Goal: Information Seeking & Learning: Compare options

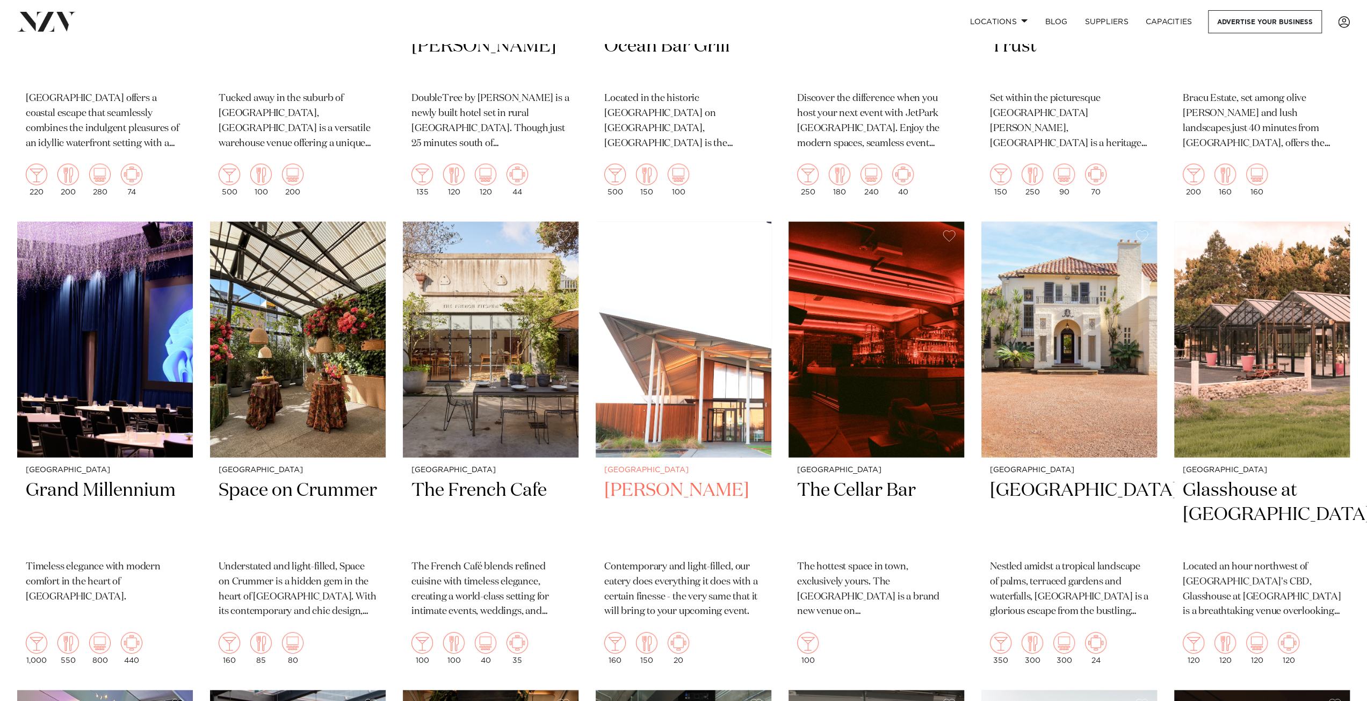
scroll to position [2470, 0]
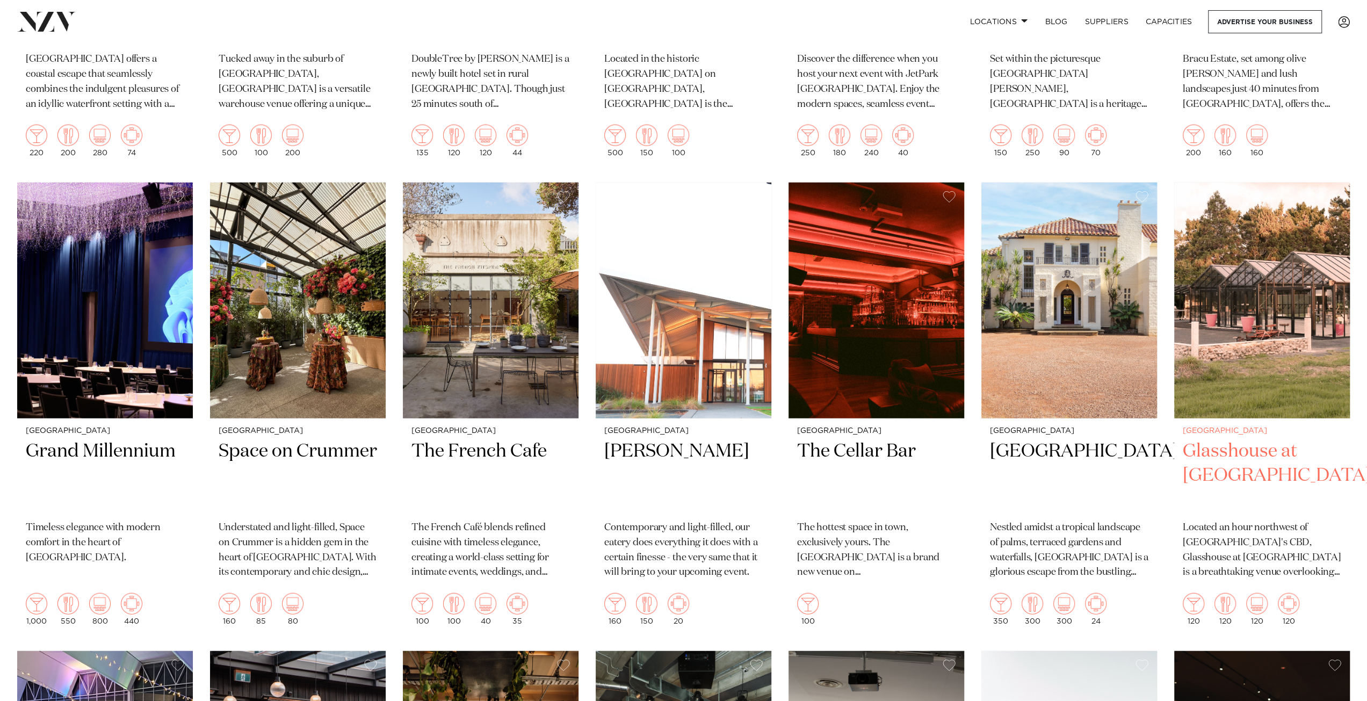
click at [1246, 439] on h2 "Glasshouse at [GEOGRAPHIC_DATA]" at bounding box center [1261, 475] width 158 height 72
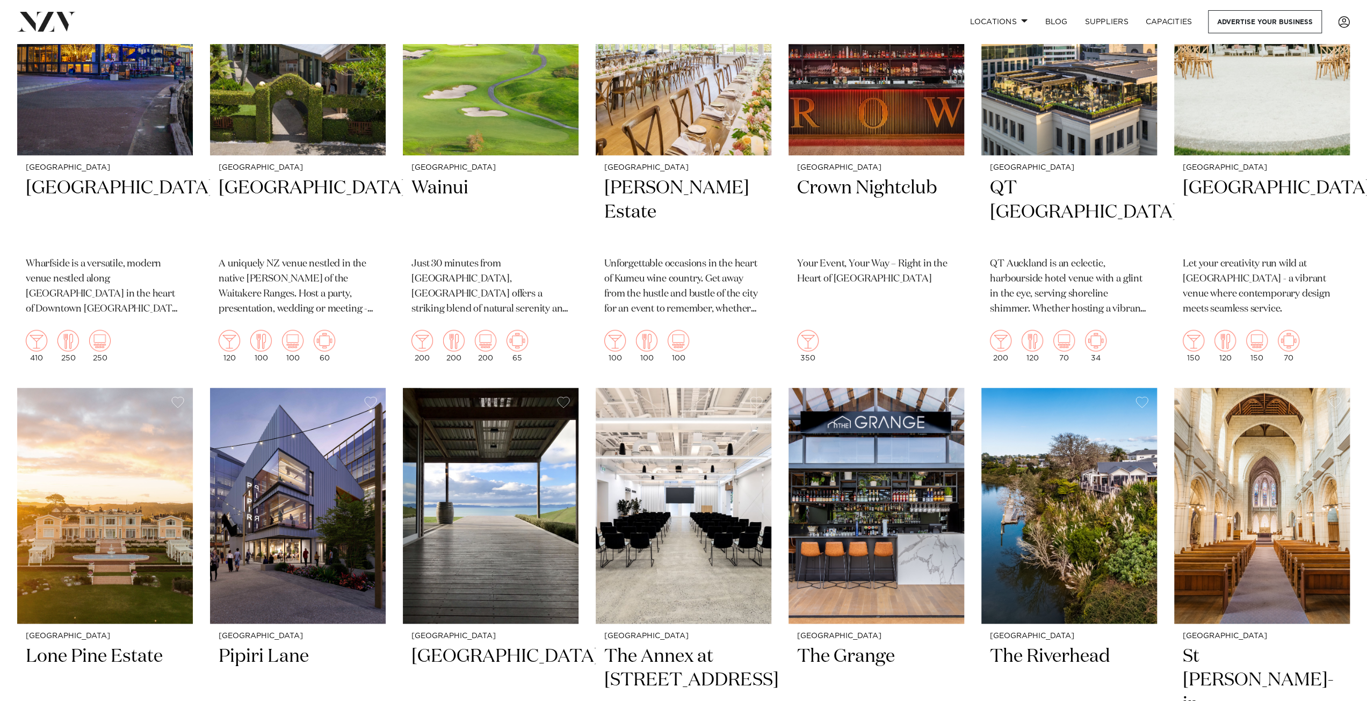
scroll to position [583, 0]
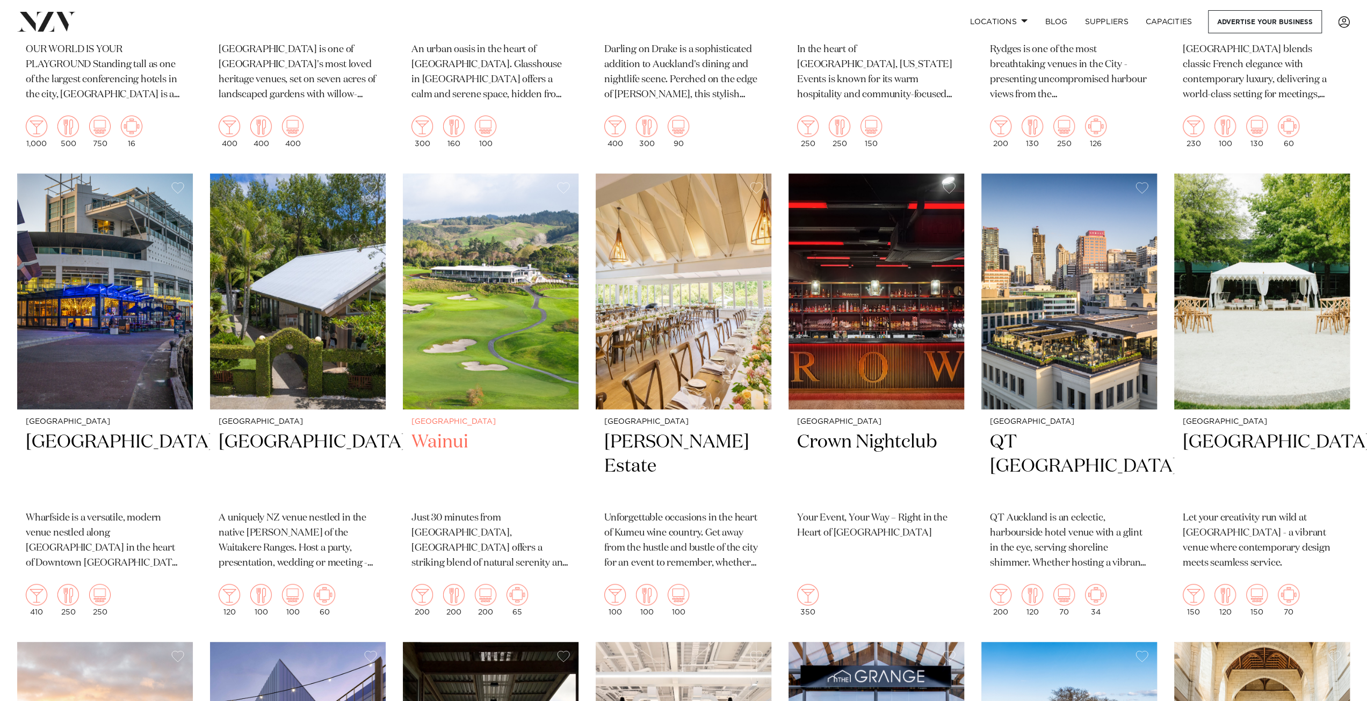
click at [487, 339] on img at bounding box center [491, 291] width 176 height 236
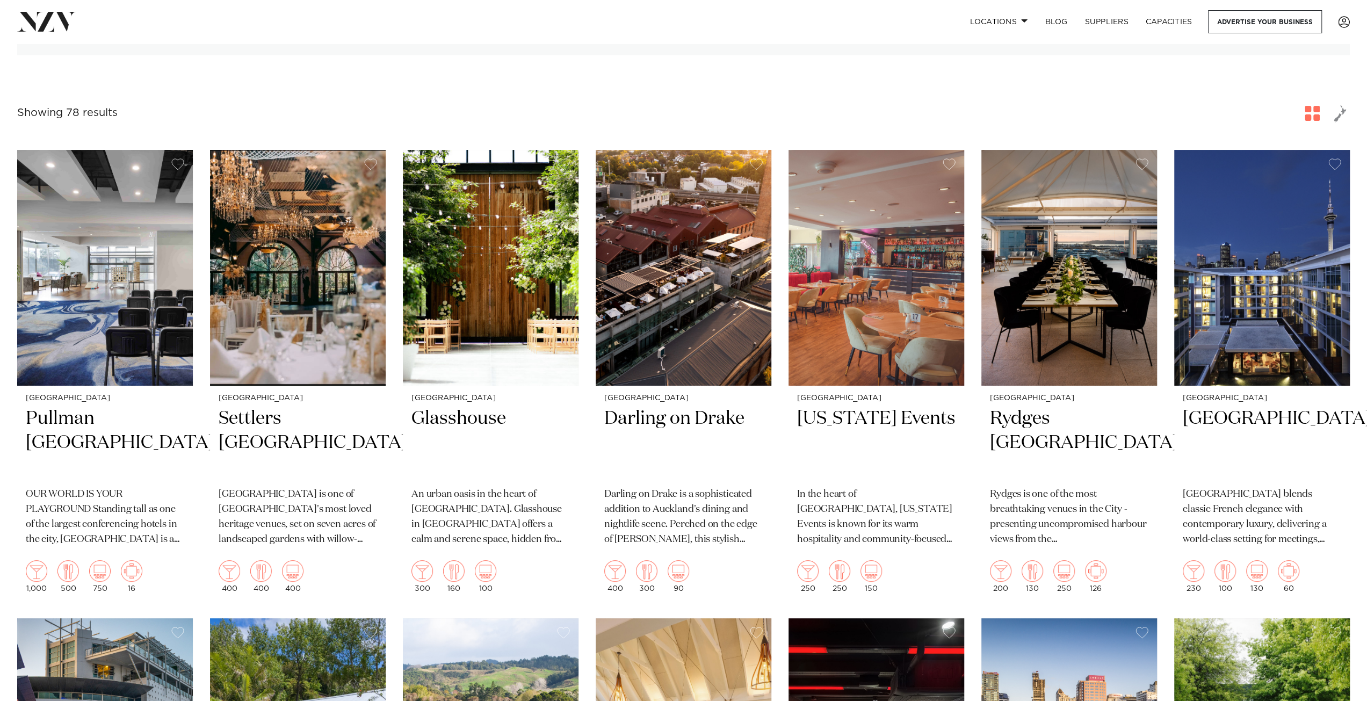
scroll to position [0, 0]
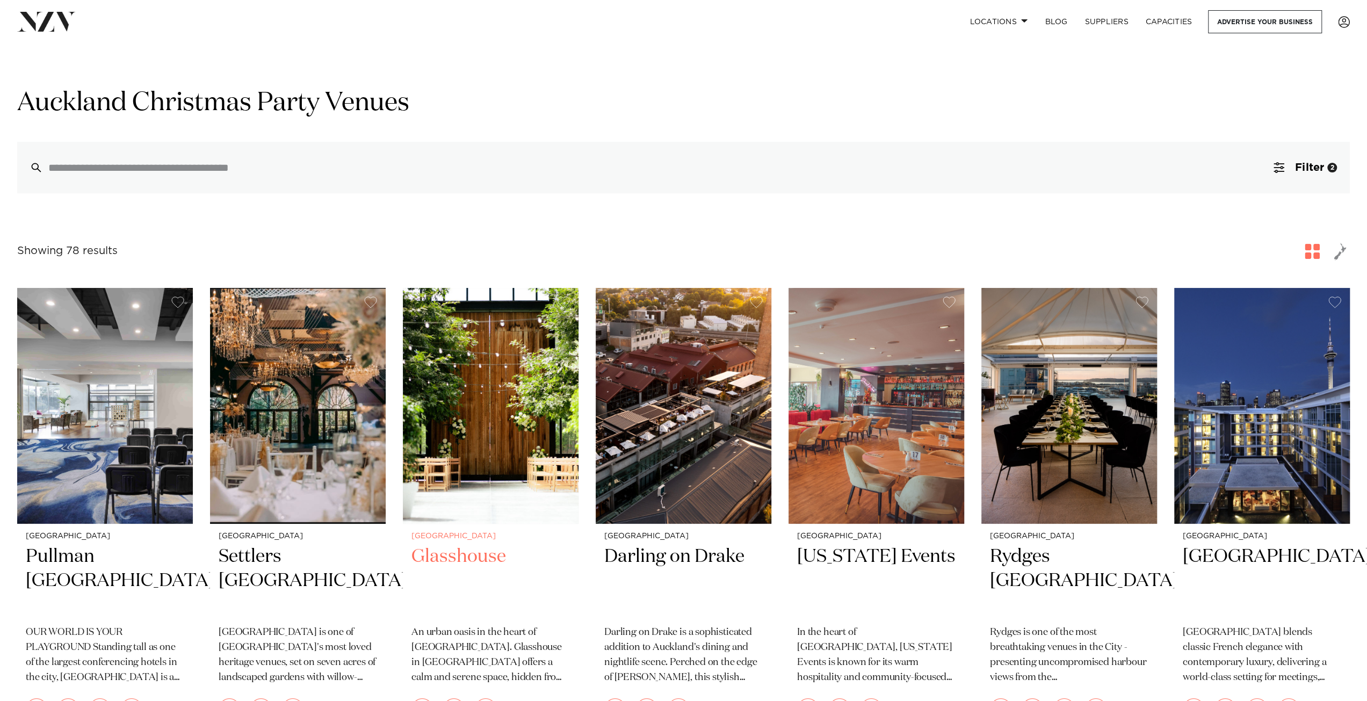
click at [512, 412] on img at bounding box center [491, 406] width 176 height 236
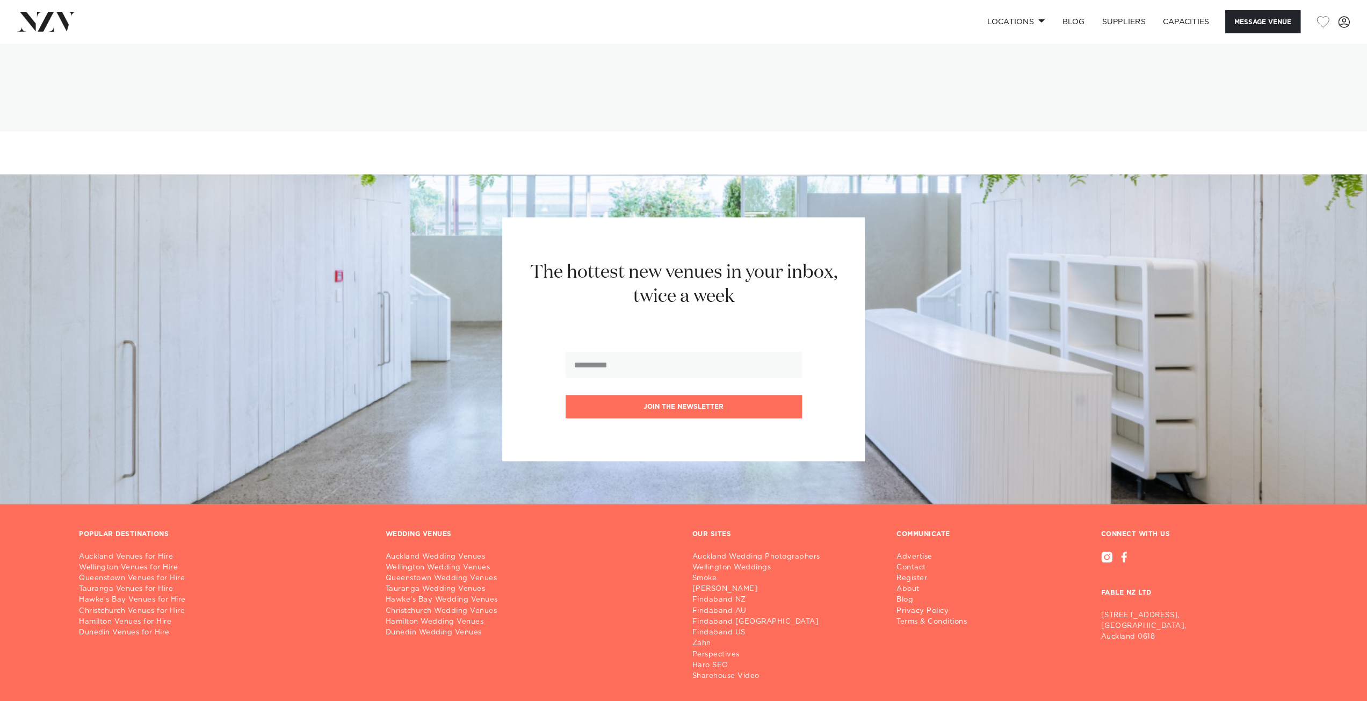
scroll to position [2269, 0]
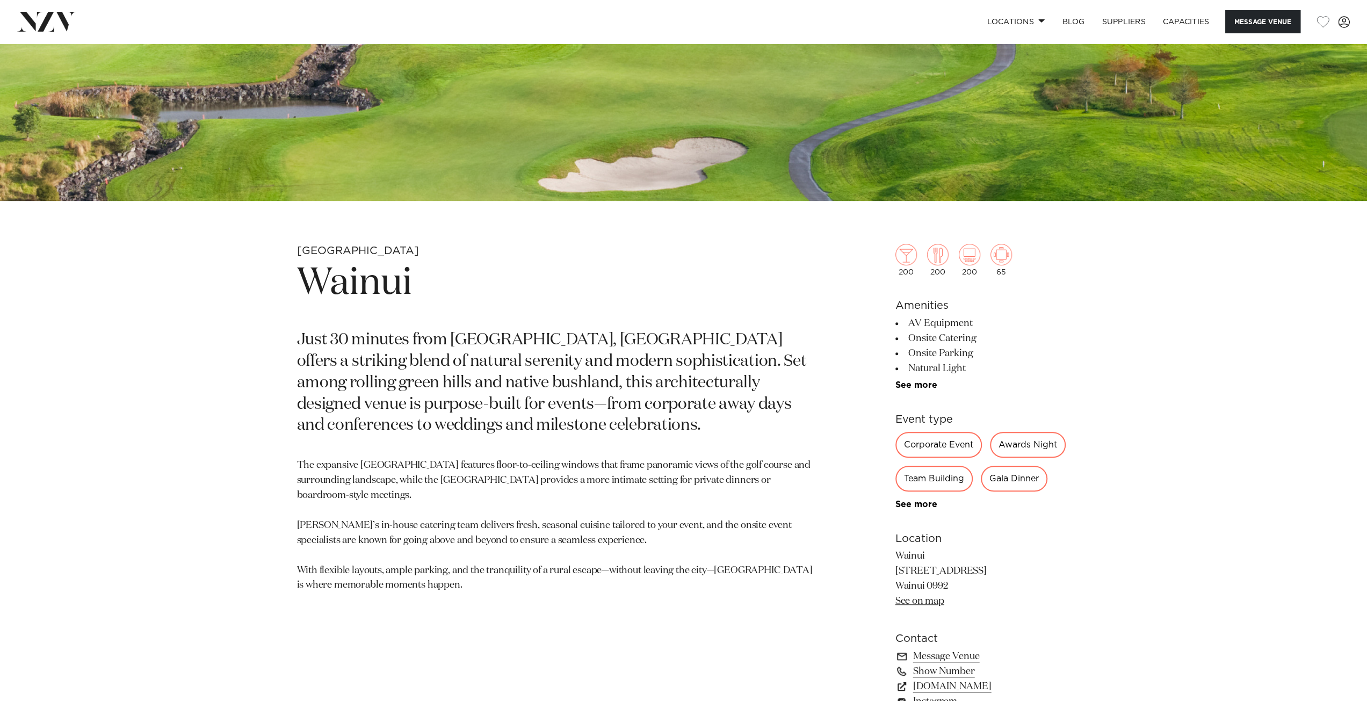
scroll to position [107, 0]
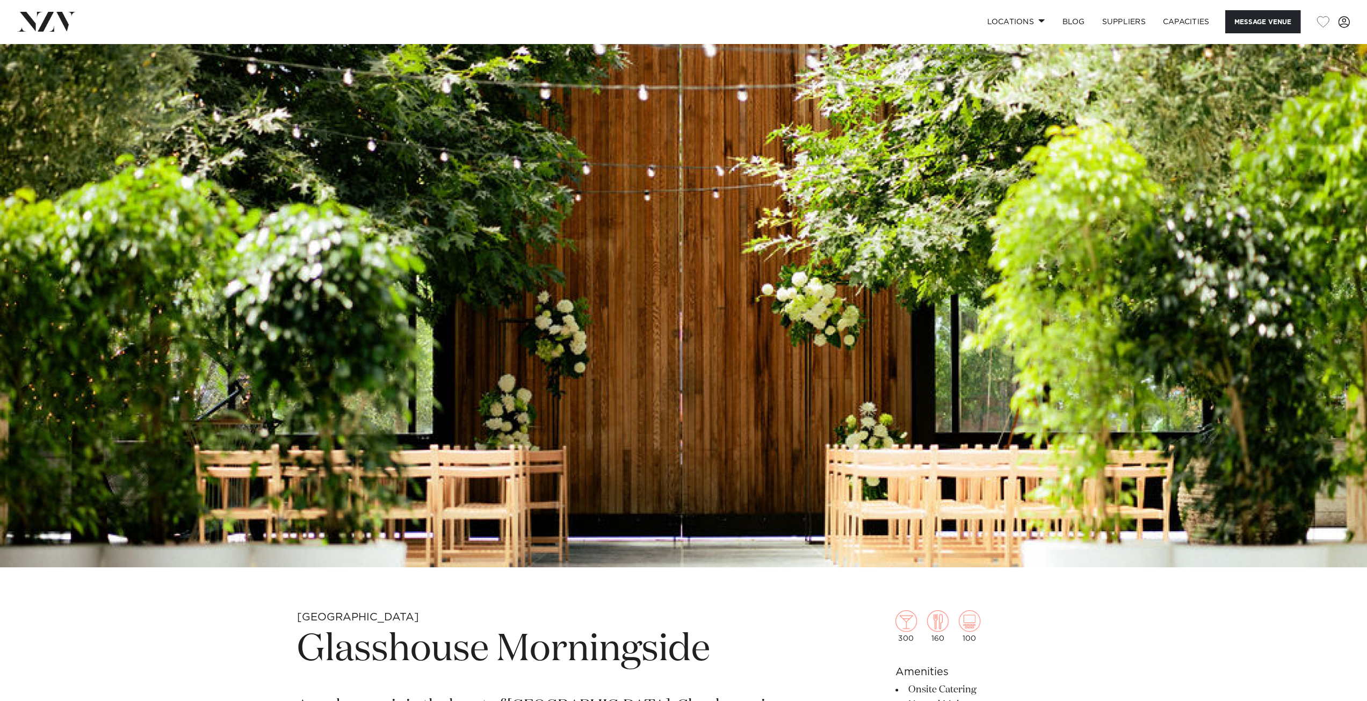
scroll to position [269, 0]
